Goal: Information Seeking & Learning: Learn about a topic

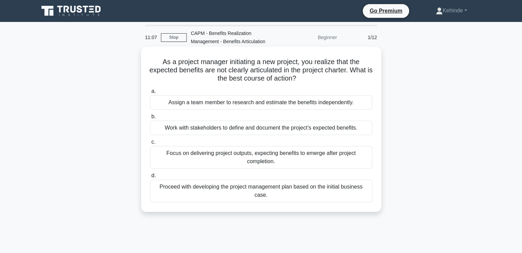
click at [237, 129] on div "Work with stakeholders to define and document the project's expected benefits." at bounding box center [261, 128] width 222 height 14
click at [150, 119] on input "b. Work with stakeholders to define and document the project's expected benefit…" at bounding box center [150, 117] width 0 height 4
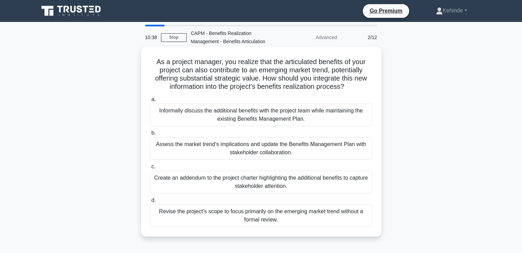
click at [233, 145] on div "Assess the market trend's implications and update the Benefits Management Plan …" at bounding box center [261, 148] width 222 height 23
click at [150, 136] on input "b. Assess the market trend's implications and update the Benefits Management Pl…" at bounding box center [150, 133] width 0 height 4
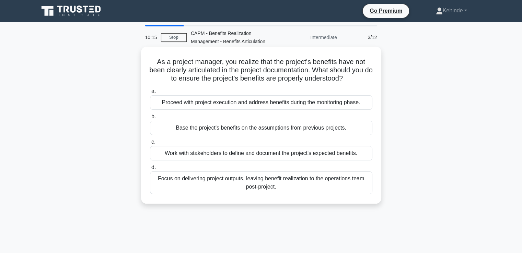
click at [209, 155] on div "Work with stakeholders to define and document the project's expected benefits." at bounding box center [261, 153] width 222 height 14
click at [150, 144] on input "c. Work with stakeholders to define and document the project's expected benefit…" at bounding box center [150, 142] width 0 height 4
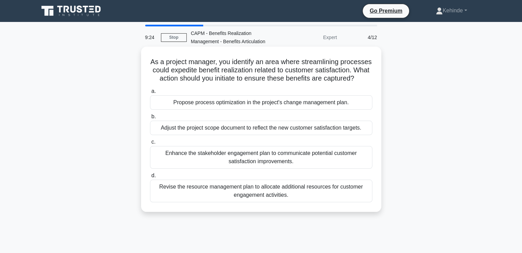
click at [252, 161] on div "Enhance the stakeholder engagement plan to communicate potential customer satis…" at bounding box center [261, 157] width 222 height 23
click at [150, 144] on input "c. Enhance the stakeholder engagement plan to communicate potential customer sa…" at bounding box center [150, 142] width 0 height 4
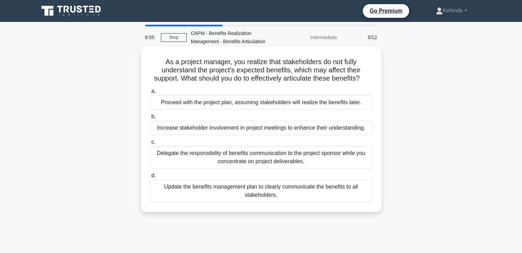
click at [225, 129] on div "Increase stakeholder involvement in project meetings to enhance their understan…" at bounding box center [261, 128] width 222 height 14
click at [150, 119] on input "b. Increase stakeholder involvement in project meetings to enhance their unders…" at bounding box center [150, 117] width 0 height 4
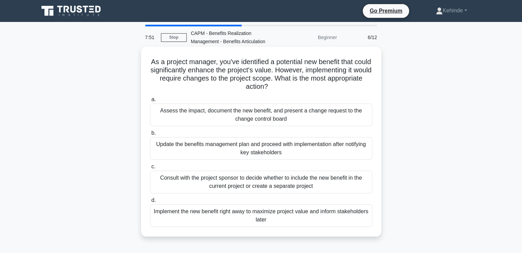
click at [217, 109] on div "Assess the impact, document the new benefit, and present a change request to th…" at bounding box center [261, 115] width 222 height 23
click at [150, 102] on input "a. Assess the impact, document the new benefit, and present a change request to…" at bounding box center [150, 99] width 0 height 4
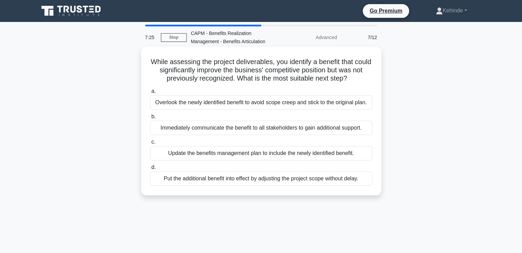
click at [229, 128] on div "Immediately communicate the benefit to all stakeholders to gain additional supp…" at bounding box center [261, 128] width 222 height 14
click at [150, 119] on input "b. Immediately communicate the benefit to all stakeholders to gain additional s…" at bounding box center [150, 117] width 0 height 4
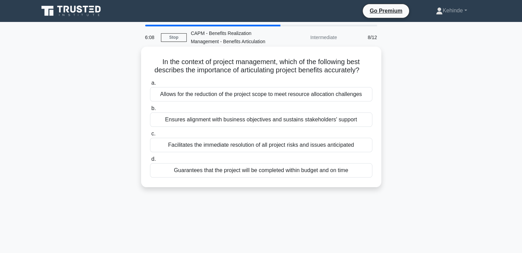
click at [222, 148] on div "Facilitates the immediate resolution of all project risks and issues anticipated" at bounding box center [261, 145] width 222 height 14
click at [150, 136] on input "c. Facilitates the immediate resolution of all project risks and issues anticip…" at bounding box center [150, 134] width 0 height 4
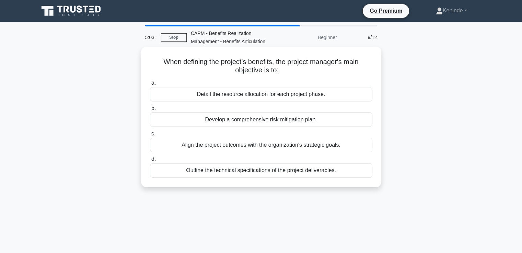
click at [262, 96] on div "Detail the resource allocation for each project phase." at bounding box center [261, 94] width 222 height 14
click at [150, 85] on input "a. Detail the resource allocation for each project phase." at bounding box center [150, 83] width 0 height 4
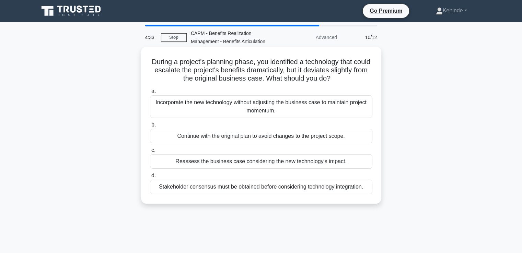
click at [230, 188] on div "Stakeholder consensus must be obtained before considering technology integratio…" at bounding box center [261, 187] width 222 height 14
click at [150, 178] on input "d. Stakeholder consensus must be obtained before considering technology integra…" at bounding box center [150, 176] width 0 height 4
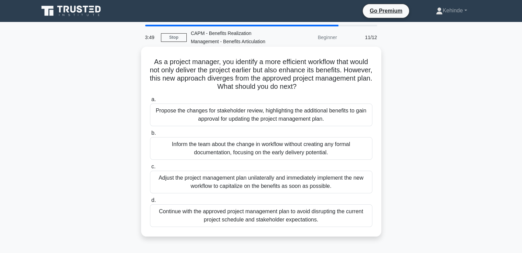
click at [224, 116] on div "Propose the changes for stakeholder review, highlighting the additional benefit…" at bounding box center [261, 115] width 222 height 23
click at [150, 102] on input "a. Propose the changes for stakeholder review, highlighting the additional bene…" at bounding box center [150, 99] width 0 height 4
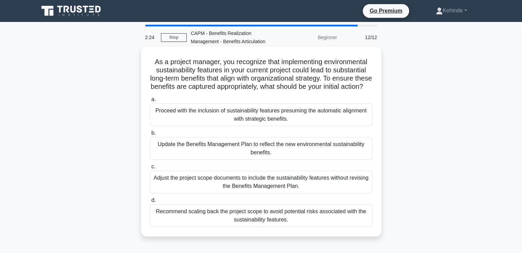
click at [222, 193] on div "Adjust the project scope documents to include the sustainability features witho…" at bounding box center [261, 182] width 222 height 23
click at [150, 169] on input "c. Adjust the project scope documents to include the sustainability features wi…" at bounding box center [150, 167] width 0 height 4
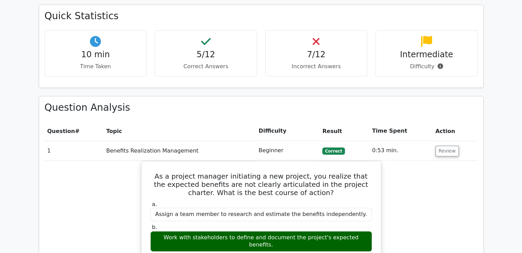
scroll to position [386, 0]
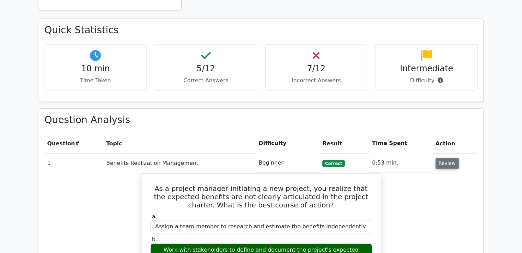
click at [442, 158] on button "Review" at bounding box center [446, 163] width 23 height 11
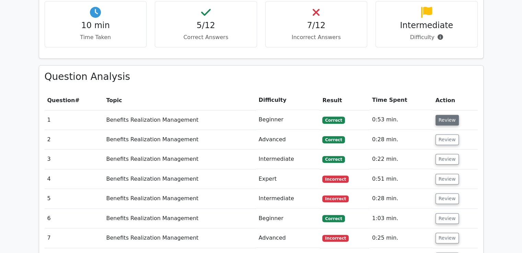
scroll to position [400, 0]
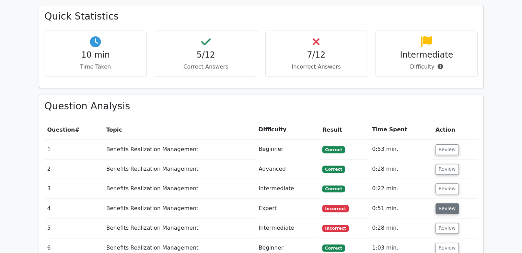
click at [444, 203] on button "Review" at bounding box center [446, 208] width 23 height 11
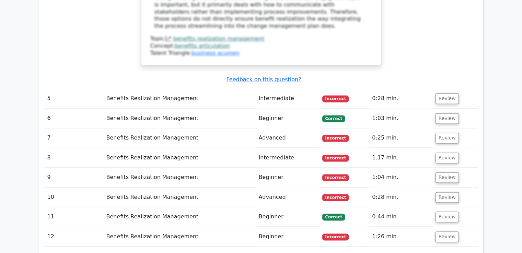
scroll to position [880, 0]
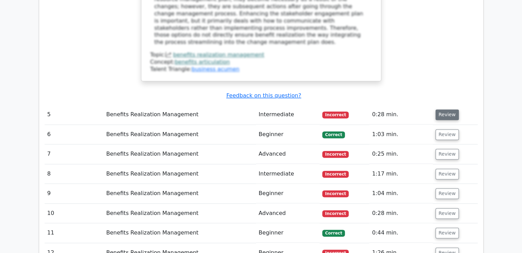
click at [444, 109] on button "Review" at bounding box center [446, 114] width 23 height 11
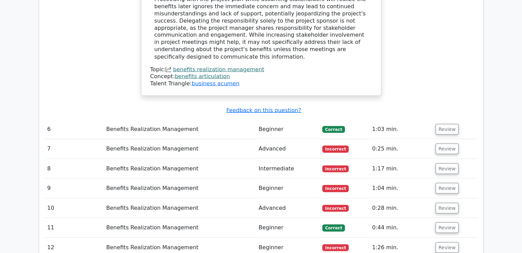
scroll to position [1292, 0]
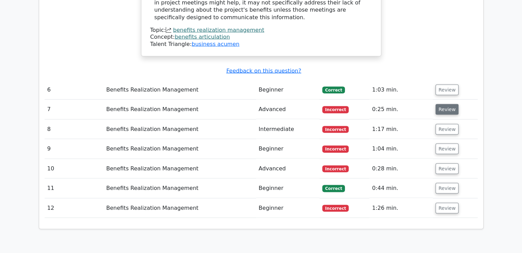
click at [442, 104] on button "Review" at bounding box center [446, 109] width 23 height 11
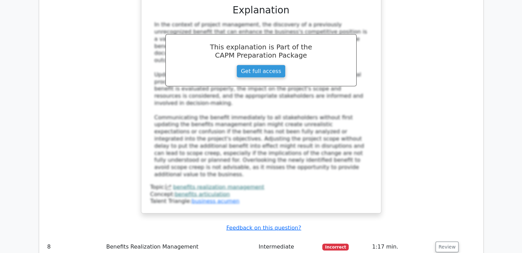
scroll to position [1580, 0]
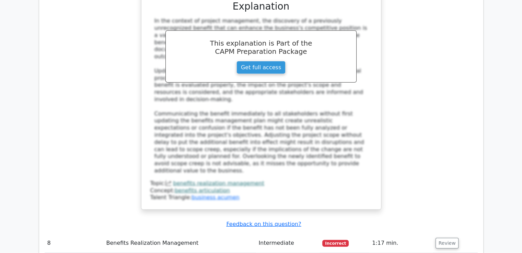
click at [331, 240] on span "Incorrect" at bounding box center [335, 243] width 26 height 7
click at [443, 238] on button "Review" at bounding box center [446, 243] width 23 height 11
click at [472, 234] on td "Review" at bounding box center [455, 244] width 45 height 20
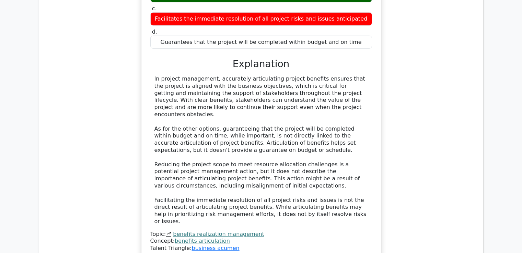
scroll to position [1923, 0]
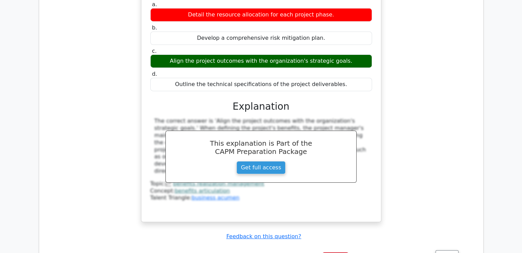
scroll to position [2280, 0]
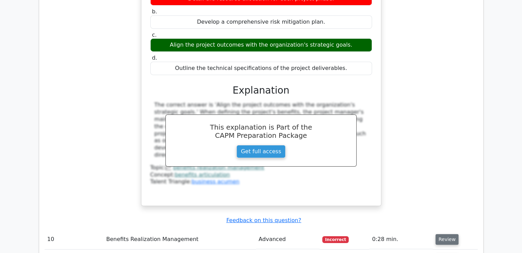
click at [444, 234] on button "Review" at bounding box center [446, 239] width 23 height 11
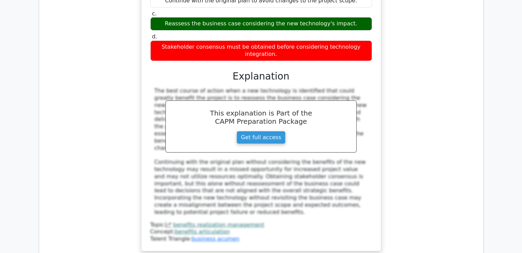
scroll to position [2623, 0]
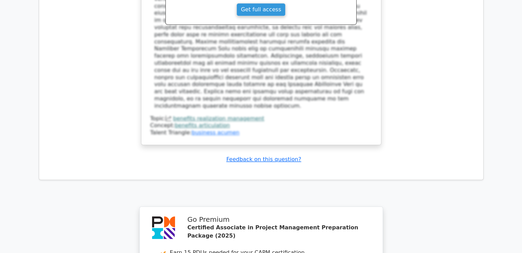
scroll to position [3205, 0]
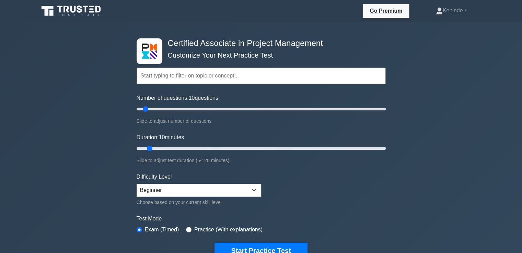
click at [144, 76] on input "text" at bounding box center [261, 76] width 249 height 16
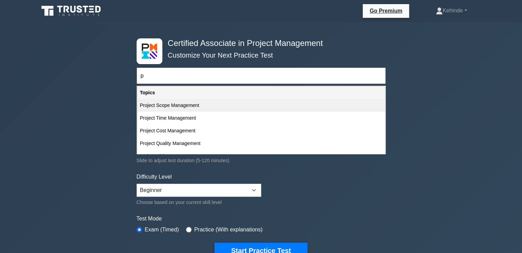
click at [172, 105] on div "Project Scope Management" at bounding box center [261, 105] width 248 height 13
type input "Project Scope Management"
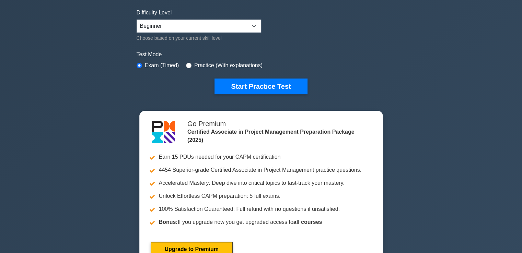
scroll to position [165, 0]
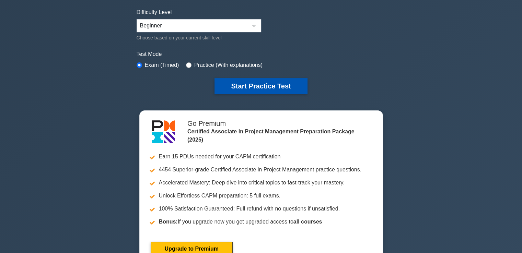
click at [248, 83] on button "Start Practice Test" at bounding box center [260, 86] width 93 height 16
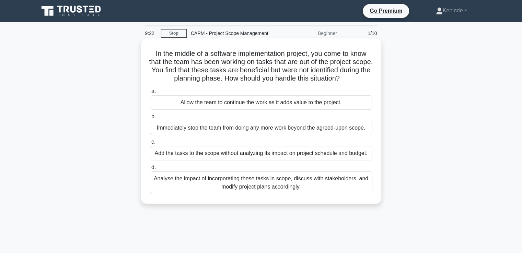
click at [241, 182] on div "Analyse the impact of incorporating these tasks in scope, discuss with stakehol…" at bounding box center [261, 183] width 222 height 23
click at [150, 170] on input "d. Analyse the impact of incorporating these tasks in scope, discuss with stake…" at bounding box center [150, 167] width 0 height 4
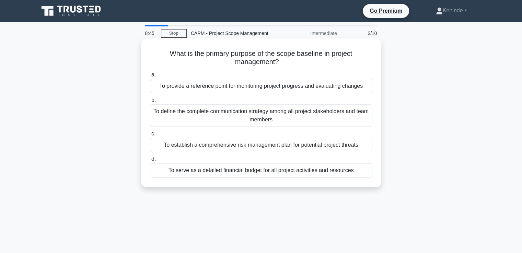
click at [238, 87] on div "To provide a reference point for monitoring project progress and evaluating cha…" at bounding box center [261, 86] width 222 height 14
click at [150, 77] on input "a. To provide a reference point for monitoring project progress and evaluating …" at bounding box center [150, 75] width 0 height 4
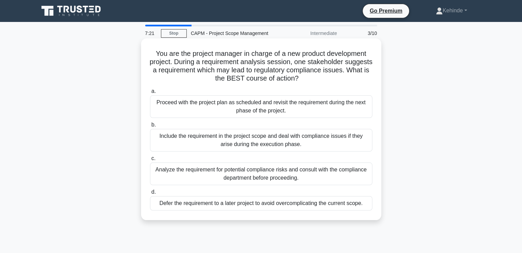
click at [248, 169] on div "Analyze the requirement for potential compliance risks and consult with the com…" at bounding box center [261, 174] width 222 height 23
click at [150, 161] on input "c. Analyze the requirement for potential compliance risks and consult with the …" at bounding box center [150, 158] width 0 height 4
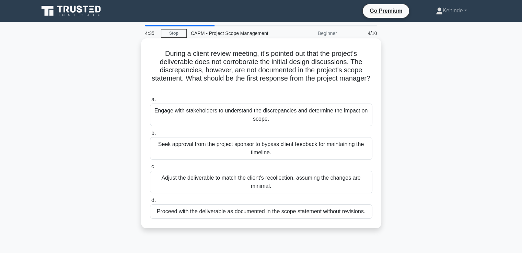
click at [251, 116] on div "Engage with stakeholders to understand the discrepancies and determine the impa…" at bounding box center [261, 115] width 222 height 23
click at [150, 102] on input "a. Engage with stakeholders to understand the discrepancies and determine the i…" at bounding box center [150, 99] width 0 height 4
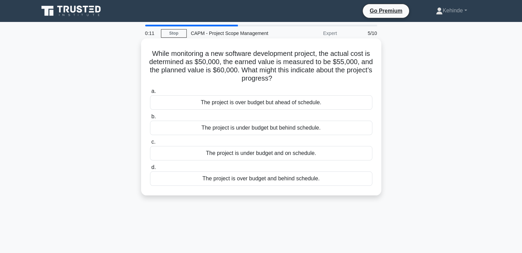
click at [259, 130] on div "The project is under budget but behind schedule." at bounding box center [261, 128] width 222 height 14
click at [150, 119] on input "b. The project is under budget but behind schedule." at bounding box center [150, 117] width 0 height 4
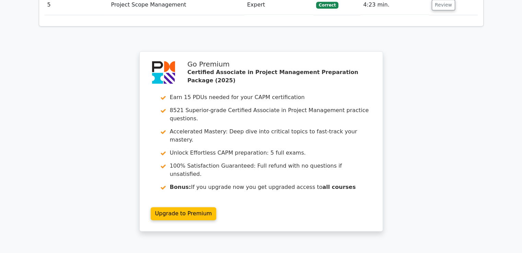
scroll to position [994, 0]
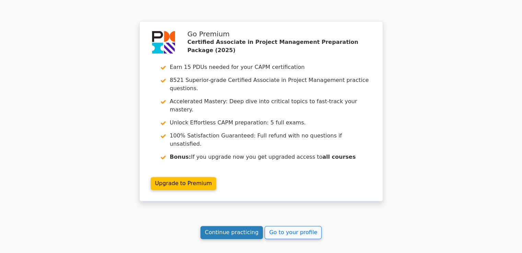
click at [230, 226] on link "Continue practicing" at bounding box center [231, 232] width 63 height 13
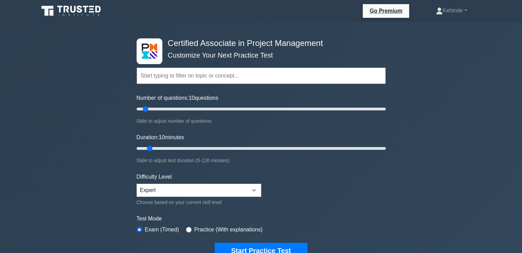
click at [145, 77] on input "text" at bounding box center [261, 76] width 249 height 16
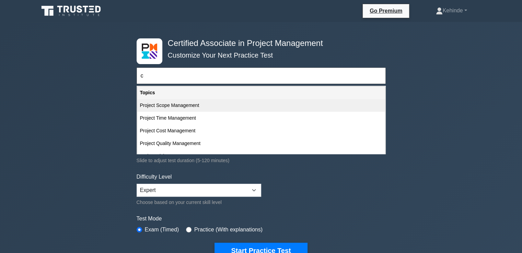
click at [169, 105] on div "Project Scope Management" at bounding box center [261, 105] width 248 height 13
type input "Project Scope Management"
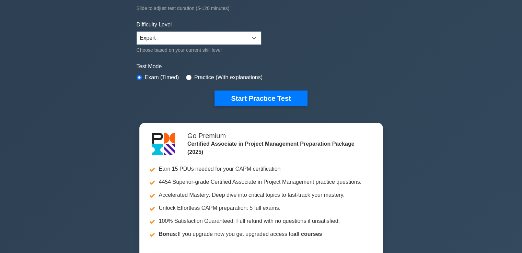
scroll to position [178, 0]
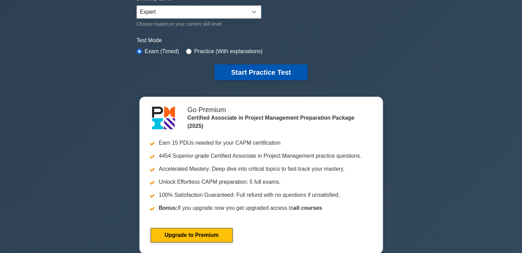
click at [250, 71] on button "Start Practice Test" at bounding box center [260, 72] width 93 height 16
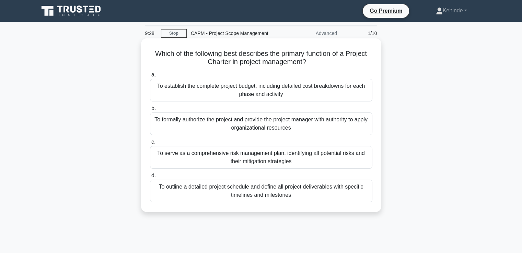
click at [242, 90] on div "To establish the complete project budget, including detailed cost breakdowns fo…" at bounding box center [261, 90] width 222 height 23
click at [150, 77] on input "a. To establish the complete project budget, including detailed cost breakdowns…" at bounding box center [150, 75] width 0 height 4
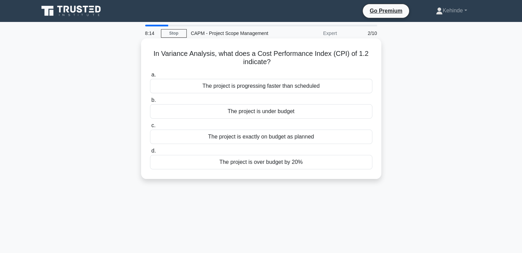
click at [257, 162] on div "The project is over budget by 20%" at bounding box center [261, 162] width 222 height 14
click at [150, 153] on input "d. The project is over budget by 20%" at bounding box center [150, 151] width 0 height 4
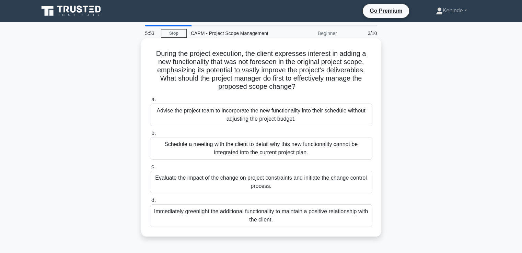
click at [235, 178] on div "Evaluate the impact of the change on project constraints and initiate the chang…" at bounding box center [261, 182] width 222 height 23
click at [150, 169] on input "c. Evaluate the impact of the change on project constraints and initiate the ch…" at bounding box center [150, 167] width 0 height 4
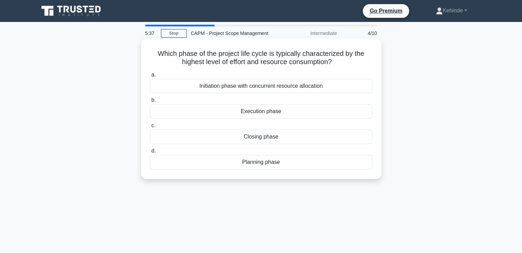
click at [267, 111] on div "Execution phase" at bounding box center [261, 111] width 222 height 14
click at [150, 103] on input "b. Execution phase" at bounding box center [150, 100] width 0 height 4
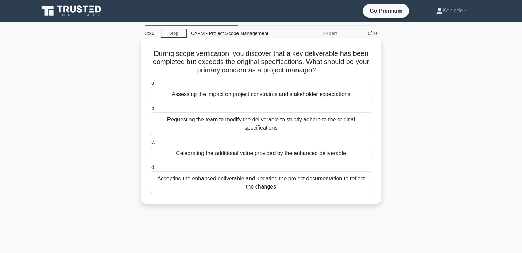
click at [217, 91] on div "Assessing the impact on project constraints and stakeholder expectations" at bounding box center [261, 94] width 222 height 14
click at [150, 85] on input "a. Assessing the impact on project constraints and stakeholder expectations" at bounding box center [150, 83] width 0 height 4
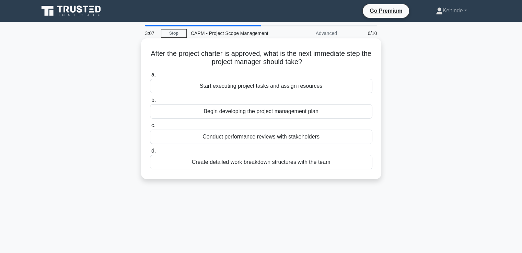
click at [250, 87] on div "Start executing project tasks and assign resources" at bounding box center [261, 86] width 222 height 14
click at [150, 77] on input "a. Start executing project tasks and assign resources" at bounding box center [150, 75] width 0 height 4
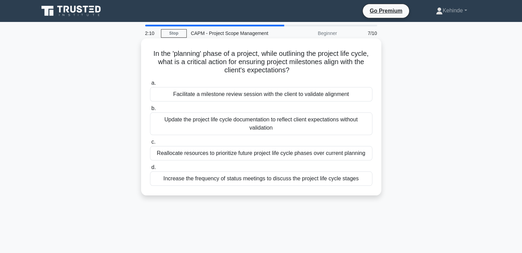
click at [238, 94] on div "Facilitate a milestone review session with the client to validate alignment" at bounding box center [261, 94] width 222 height 14
click at [150, 85] on input "a. Facilitate a milestone review session with the client to validate alignment" at bounding box center [150, 83] width 0 height 4
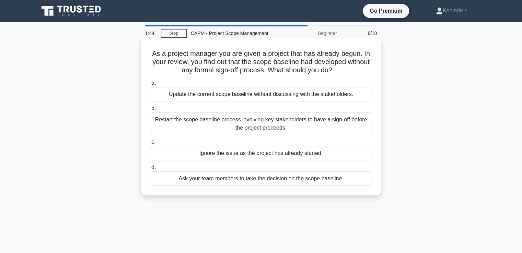
click at [222, 124] on div "Restart the scope baseline process involving key stakeholders to have a sign-of…" at bounding box center [261, 124] width 222 height 23
click at [150, 111] on input "b. Restart the scope baseline process involving key stakeholders to have a sign…" at bounding box center [150, 108] width 0 height 4
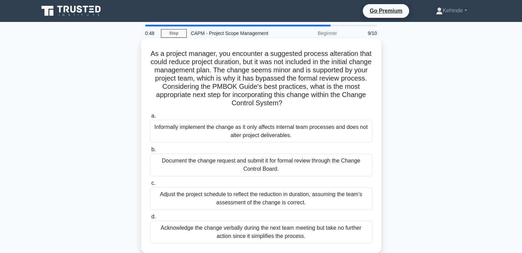
click at [240, 197] on div "Adjust the project schedule to reflect the reduction in duration, assuming the …" at bounding box center [261, 198] width 222 height 23
click at [150, 186] on input "c. Adjust the project schedule to reflect the reduction in duration, assuming t…" at bounding box center [150, 183] width 0 height 4
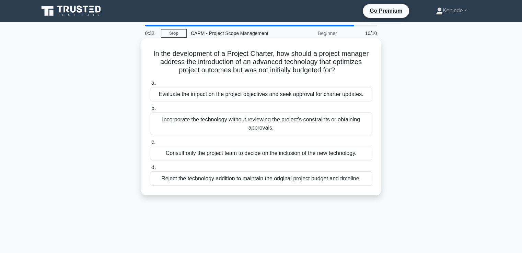
click at [251, 95] on div "Evaluate the impact on the project objectives and seek approval for charter upd…" at bounding box center [261, 94] width 222 height 14
click at [150, 85] on input "a. Evaluate the impact on the project objectives and seek approval for charter …" at bounding box center [150, 83] width 0 height 4
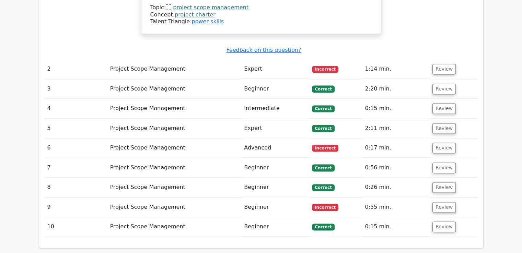
scroll to position [947, 0]
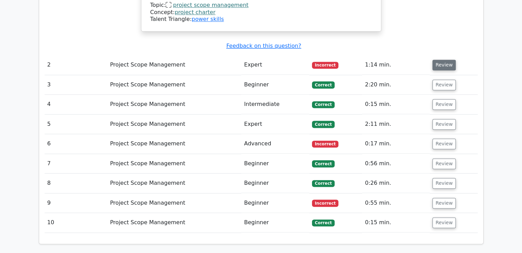
click at [439, 60] on button "Review" at bounding box center [443, 65] width 23 height 11
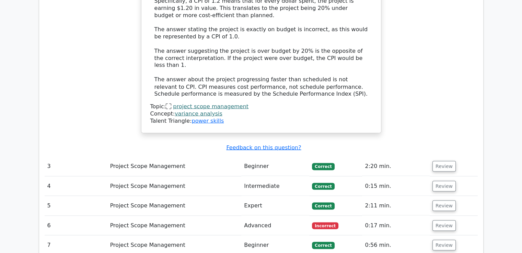
scroll to position [1235, 0]
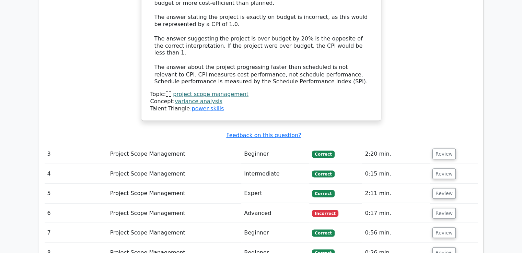
click at [322, 210] on span "Incorrect" at bounding box center [325, 213] width 26 height 7
click at [441, 208] on button "Review" at bounding box center [443, 213] width 23 height 11
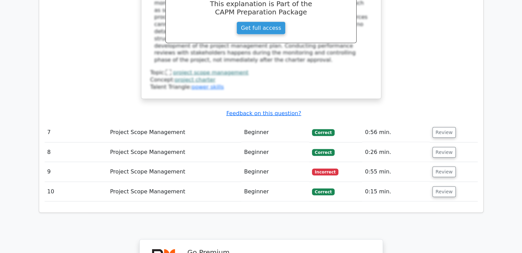
scroll to position [1633, 0]
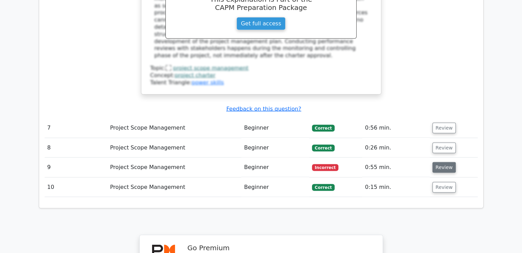
click at [439, 162] on button "Review" at bounding box center [443, 167] width 23 height 11
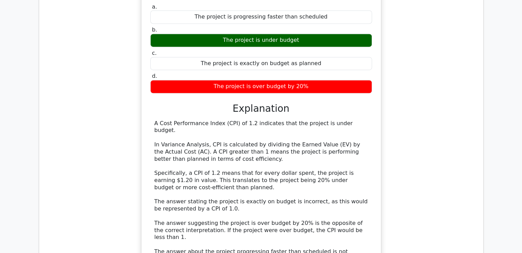
scroll to position [1043, 0]
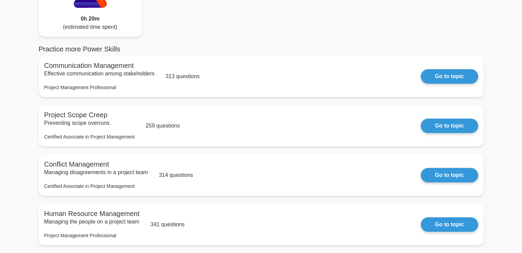
scroll to position [69, 0]
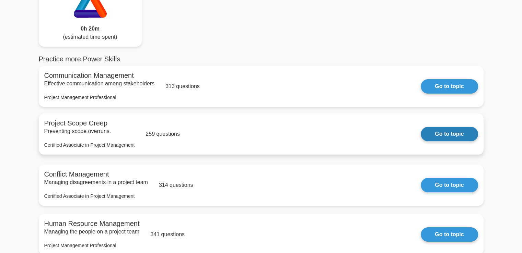
click at [447, 132] on link "Go to topic" at bounding box center [449, 134] width 57 height 14
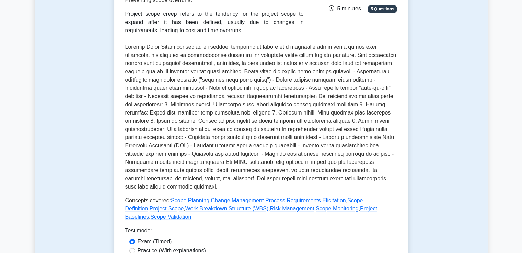
scroll to position [123, 0]
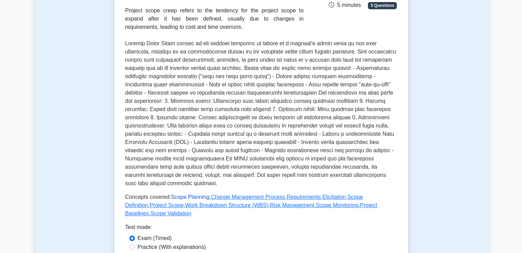
click at [190, 196] on link "Scope Planning" at bounding box center [190, 197] width 38 height 6
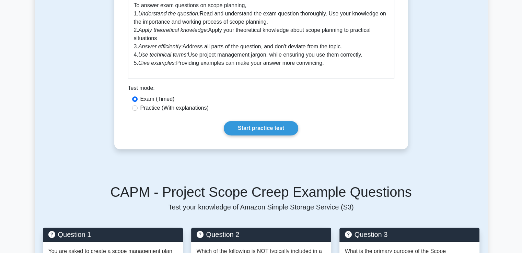
scroll to position [302, 0]
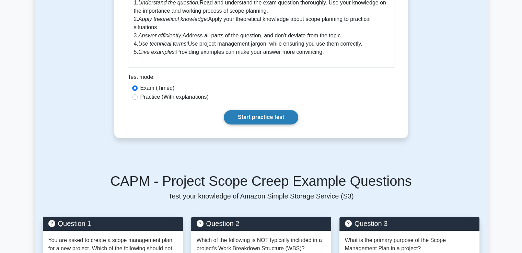
click at [250, 117] on link "Start practice test" at bounding box center [261, 117] width 74 height 14
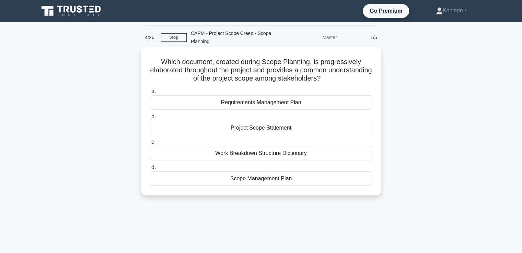
click at [254, 127] on div "Project Scope Statement" at bounding box center [261, 128] width 222 height 14
click at [150, 119] on input "b. Project Scope Statement" at bounding box center [150, 117] width 0 height 4
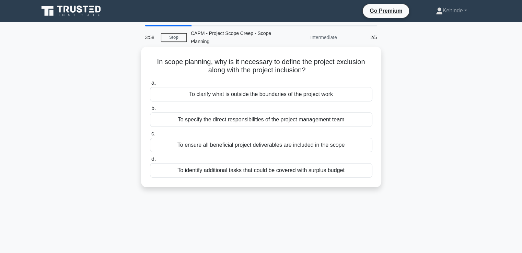
click at [273, 145] on div "To ensure all beneficial project deliverables are included in the scope" at bounding box center [261, 145] width 222 height 14
click at [150, 136] on input "c. To ensure all beneficial project deliverables are included in the scope" at bounding box center [150, 134] width 0 height 4
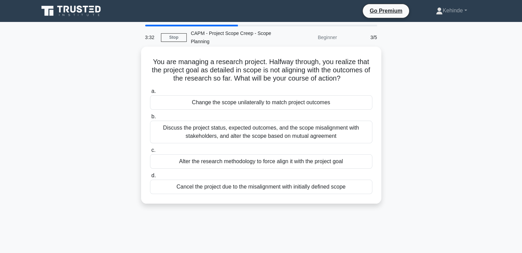
click at [240, 129] on div "Discuss the project status, expected outcomes, and the scope misalignment with …" at bounding box center [261, 132] width 222 height 23
click at [150, 119] on input "b. Discuss the project status, expected outcomes, and the scope misalignment wi…" at bounding box center [150, 117] width 0 height 4
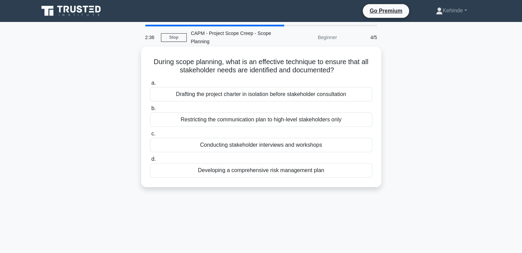
click at [259, 142] on div "Conducting stakeholder interviews and workshops" at bounding box center [261, 145] width 222 height 14
click at [150, 136] on input "c. Conducting stakeholder interviews and workshops" at bounding box center [150, 134] width 0 height 4
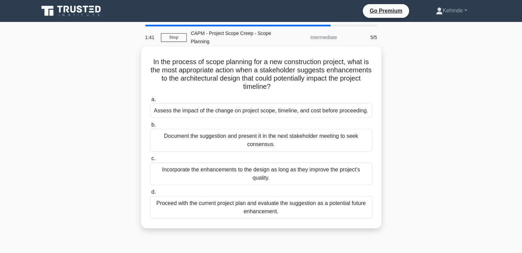
click at [232, 139] on div "Document the suggestion and present it in the next stakeholder meeting to seek …" at bounding box center [261, 140] width 222 height 23
click at [150, 127] on input "b. Document the suggestion and present it in the next stakeholder meeting to se…" at bounding box center [150, 125] width 0 height 4
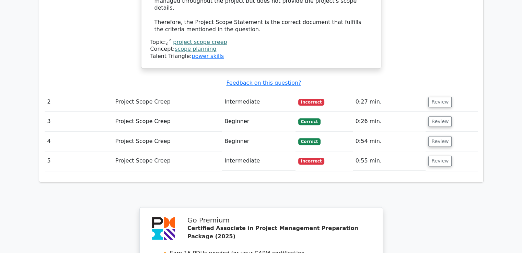
scroll to position [837, 0]
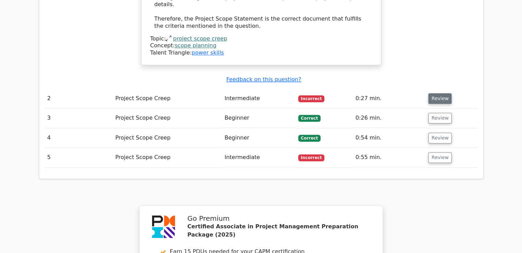
click at [435, 93] on button "Review" at bounding box center [439, 98] width 23 height 11
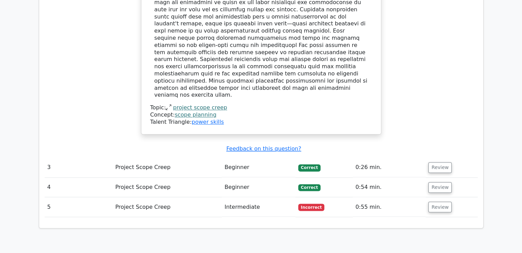
scroll to position [1111, 0]
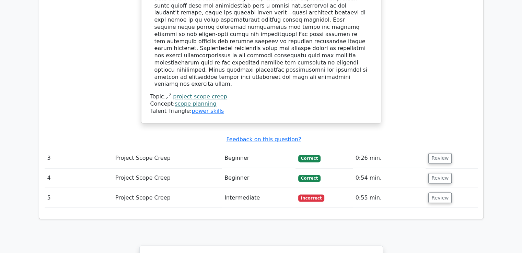
click at [189, 93] on link "project scope creep" at bounding box center [200, 96] width 54 height 7
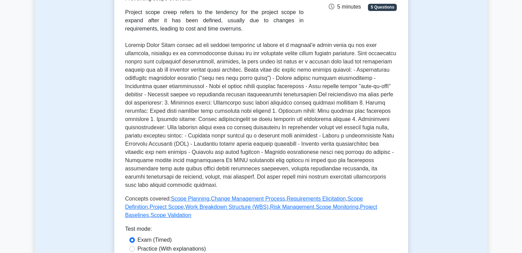
scroll to position [123, 0]
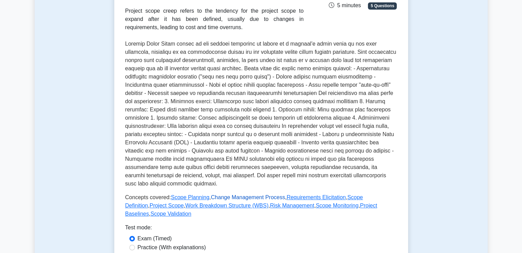
click at [244, 195] on link "Change Management Process" at bounding box center [248, 198] width 74 height 6
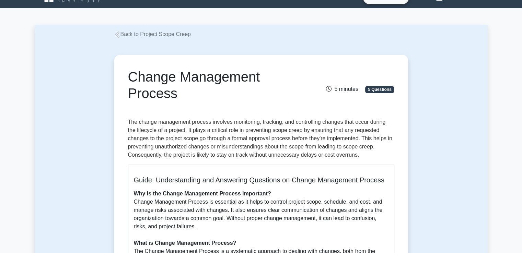
scroll to position [27, 0]
